Goal: Information Seeking & Learning: Compare options

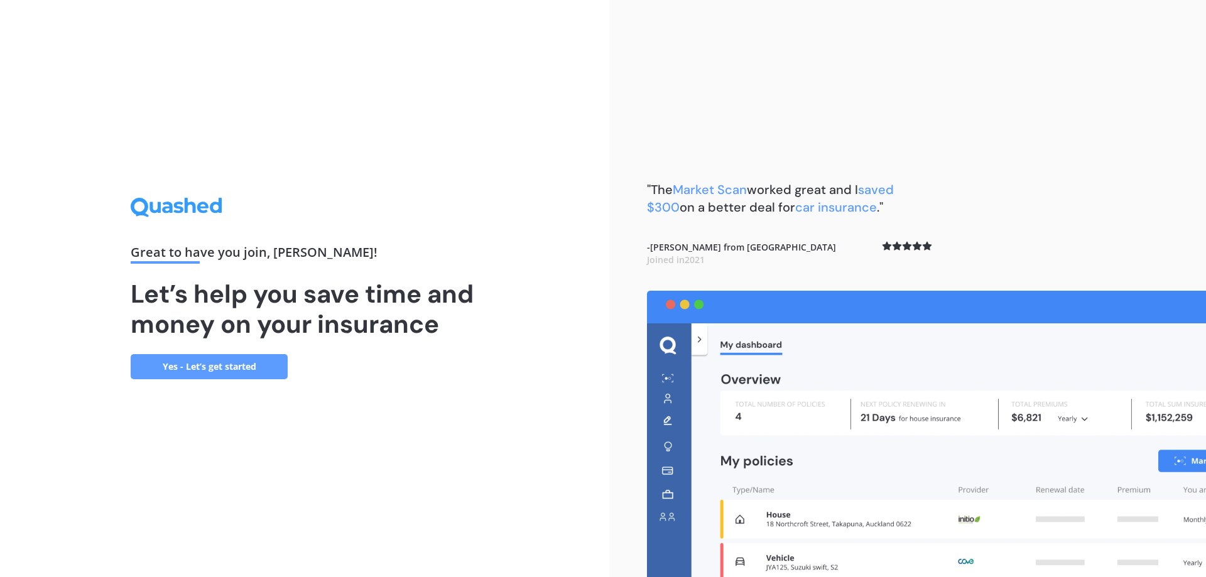
click at [209, 363] on link "Yes - Let’s get started" at bounding box center [209, 366] width 157 height 25
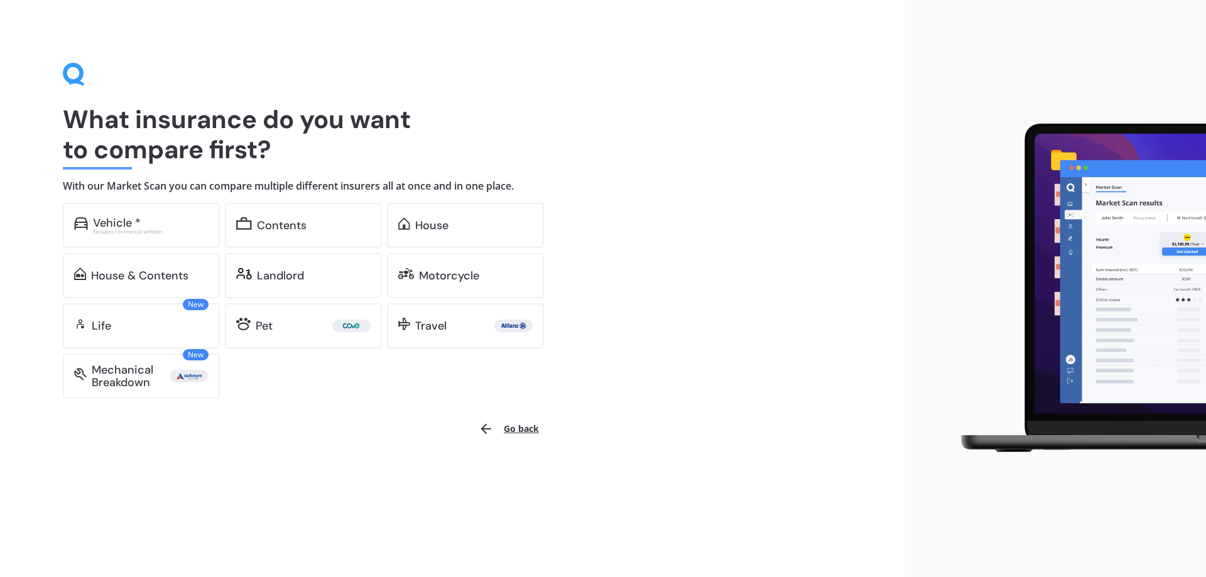
click at [522, 429] on button "Go back" at bounding box center [508, 429] width 75 height 30
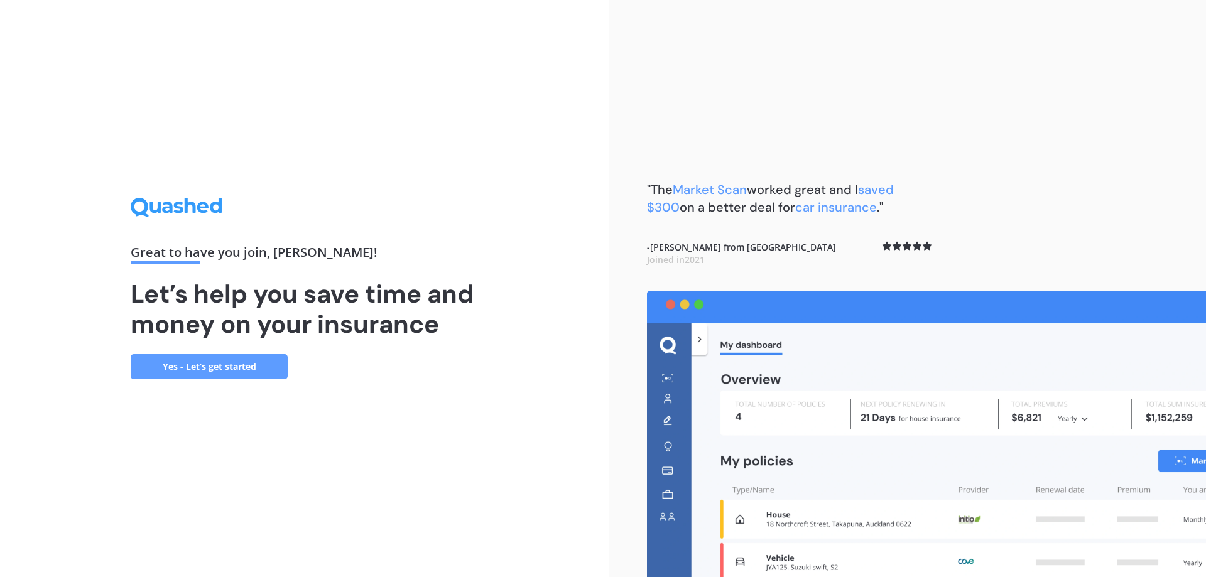
click at [162, 212] on icon at bounding box center [176, 207] width 91 height 19
click at [227, 364] on link "Yes - Let’s get started" at bounding box center [209, 366] width 157 height 25
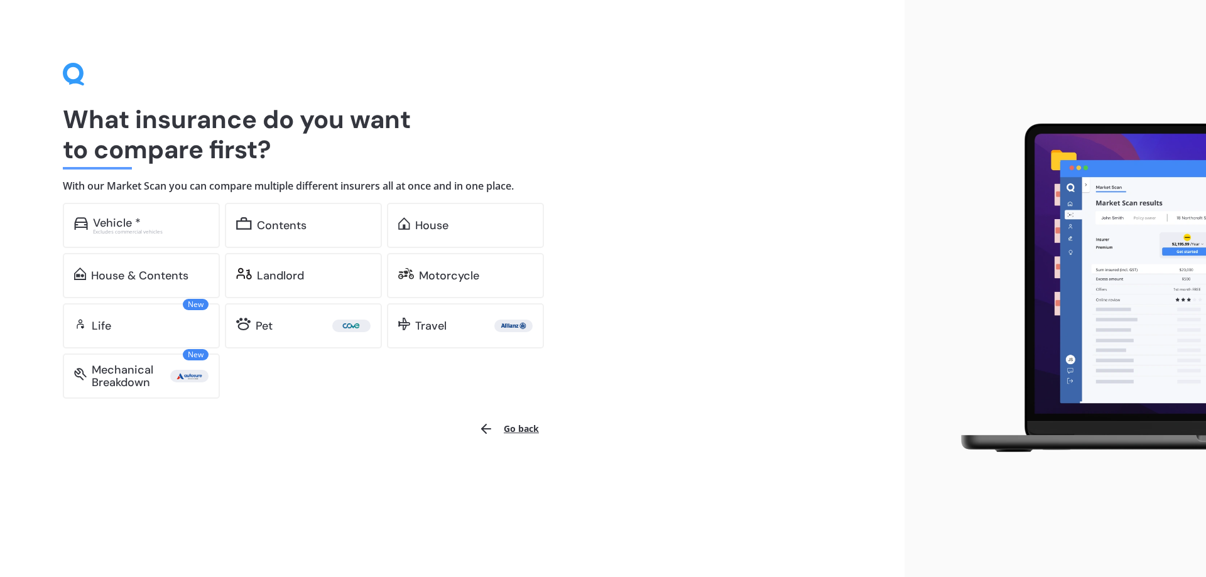
click at [74, 74] on icon at bounding box center [74, 74] width 22 height 23
click at [105, 224] on div "Vehicle *" at bounding box center [117, 223] width 48 height 13
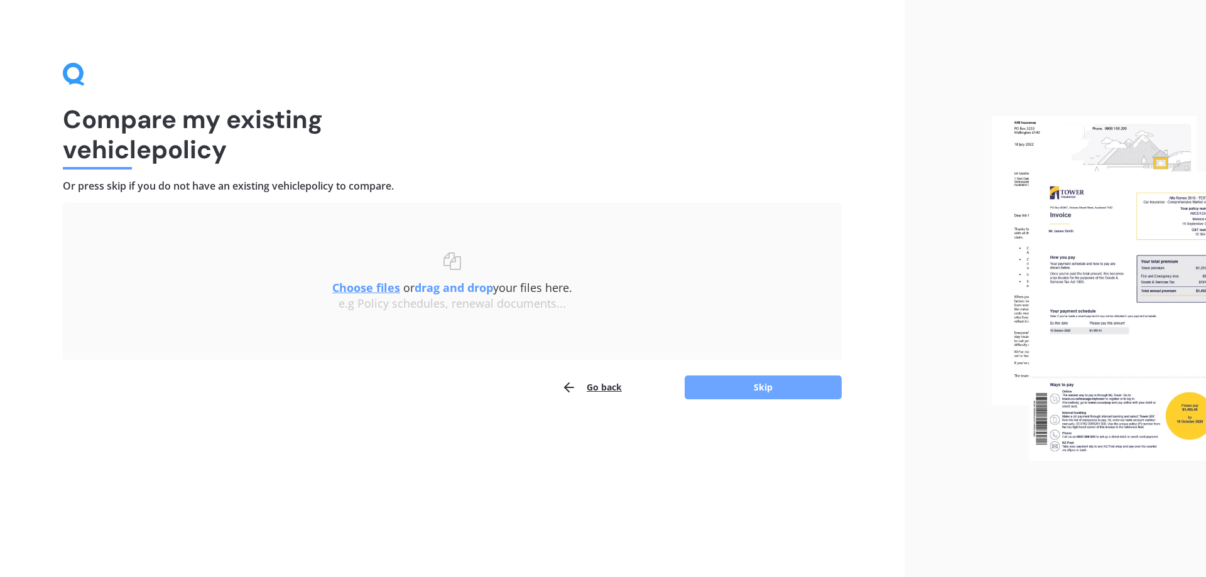
click at [765, 390] on button "Skip" at bounding box center [763, 388] width 157 height 24
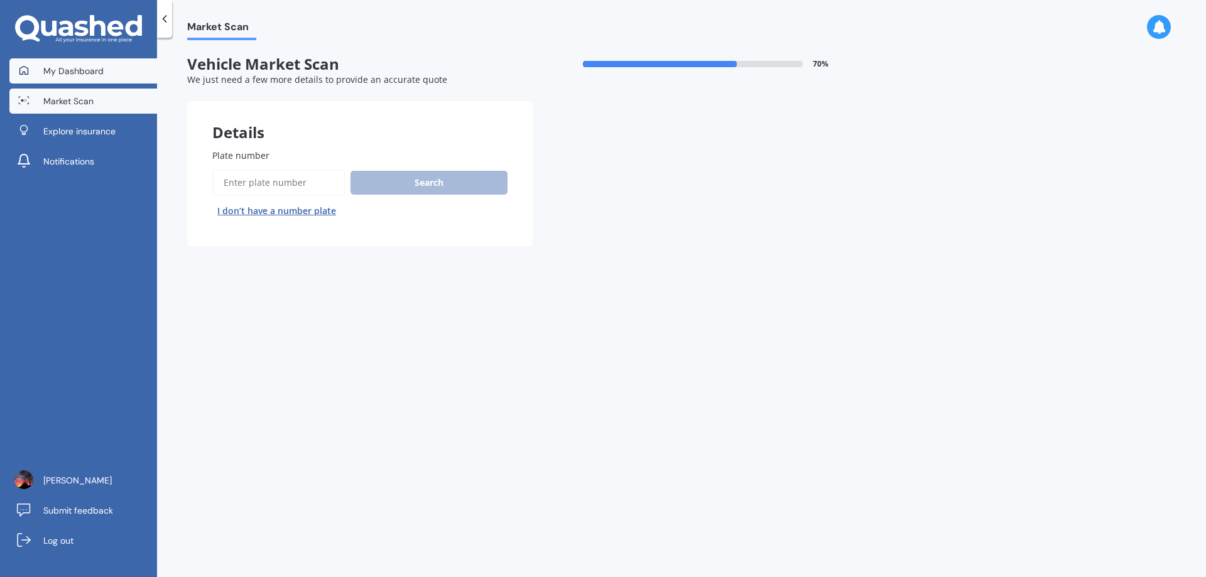
click at [68, 77] on link "My Dashboard" at bounding box center [83, 70] width 148 height 25
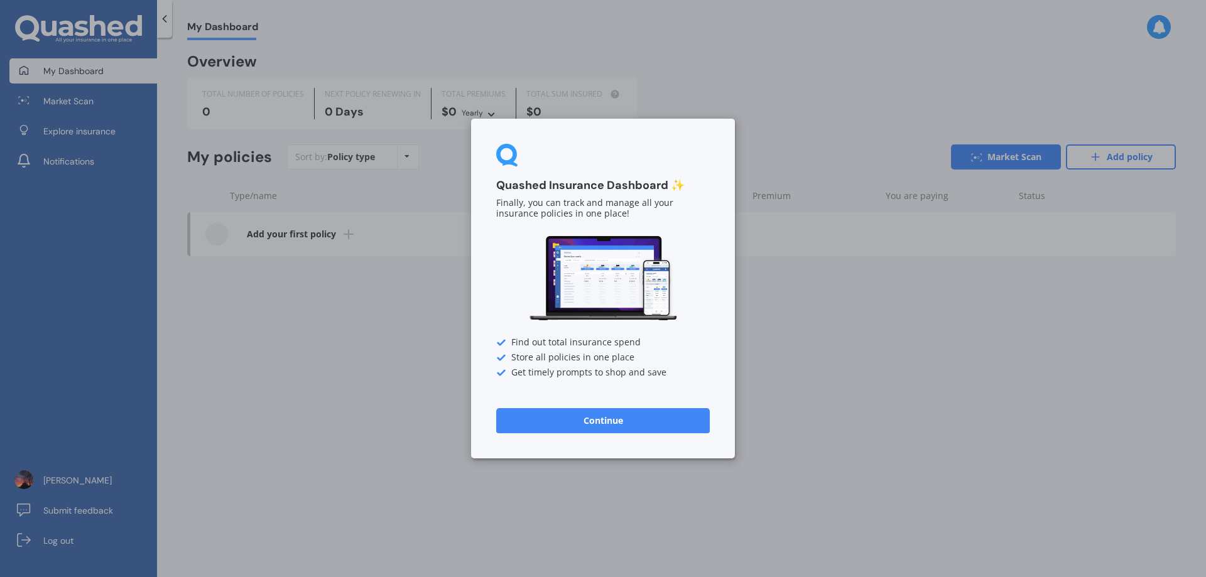
click at [71, 103] on div "Quashed Insurance Dashboard ✨ Finally, you can track and manage all your insura…" at bounding box center [603, 288] width 1206 height 577
click at [621, 420] on button "Continue" at bounding box center [603, 420] width 214 height 25
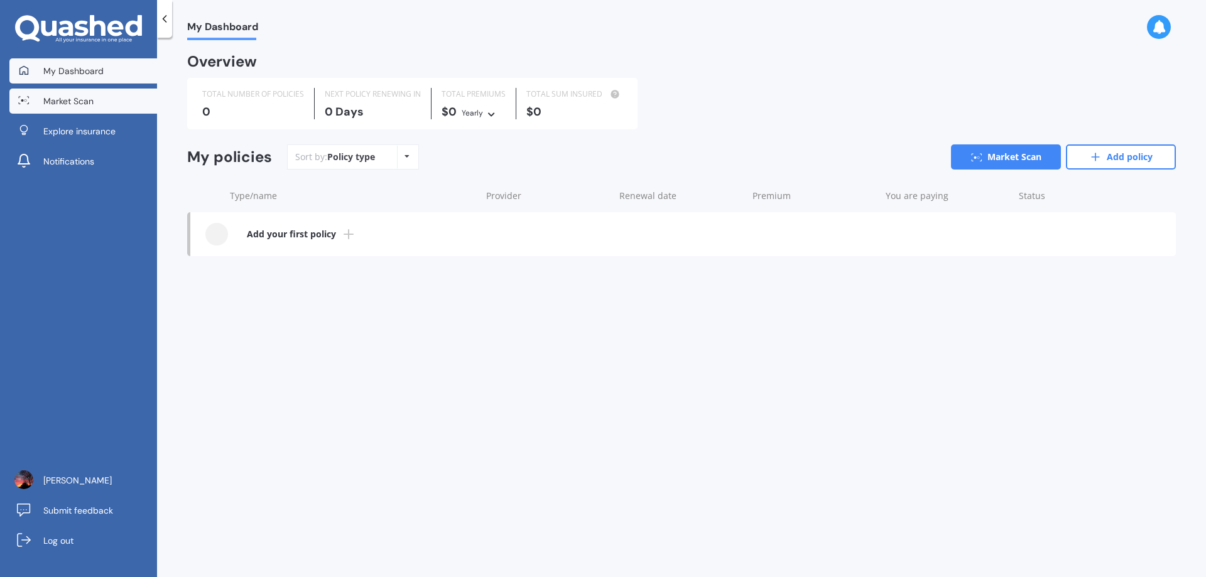
click at [96, 101] on link "Market Scan" at bounding box center [83, 101] width 148 height 25
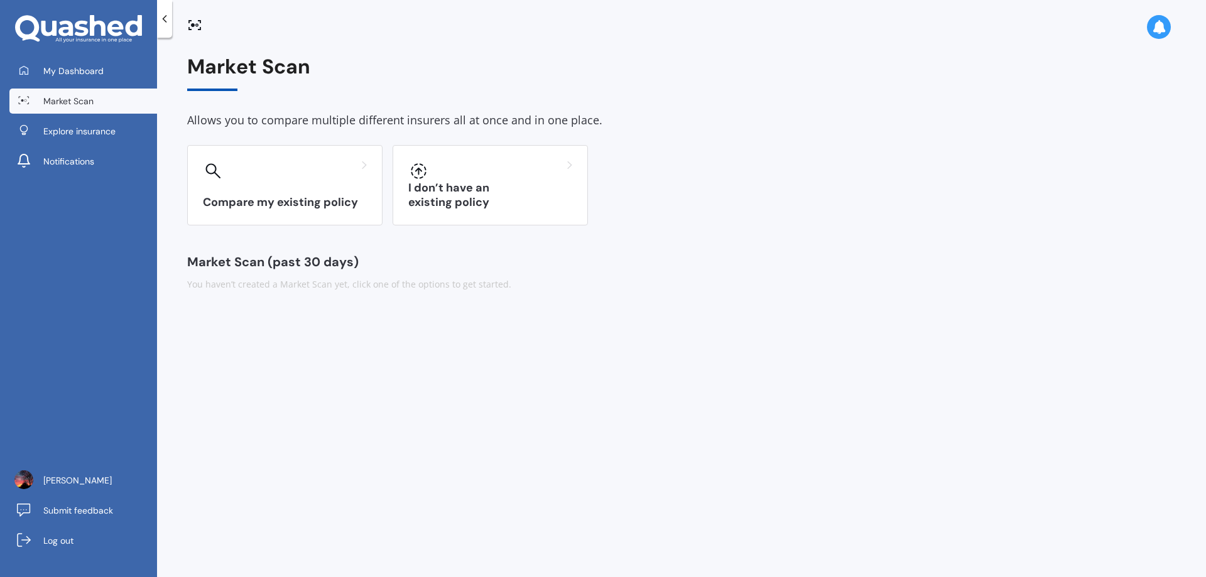
click at [310, 273] on div "Market Scan Allows you to compare multiple different insurers all at once and i…" at bounding box center [681, 173] width 989 height 236
click at [61, 482] on span "[PERSON_NAME]" at bounding box center [77, 480] width 68 height 13
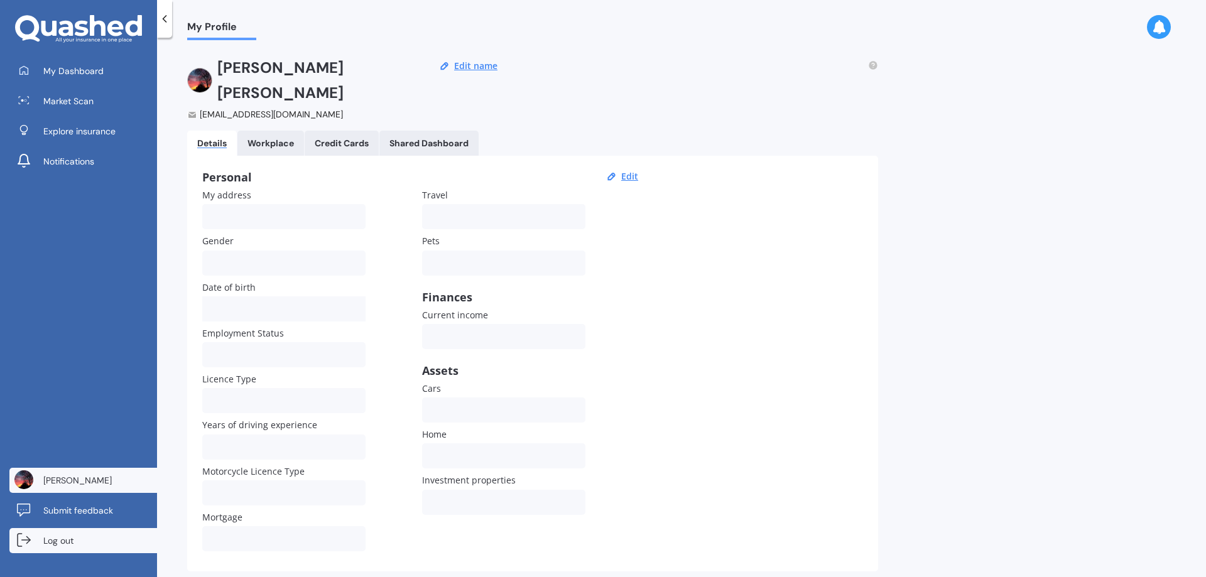
click at [53, 547] on span "Log out" at bounding box center [58, 541] width 30 height 13
